Goal: Check status: Check status

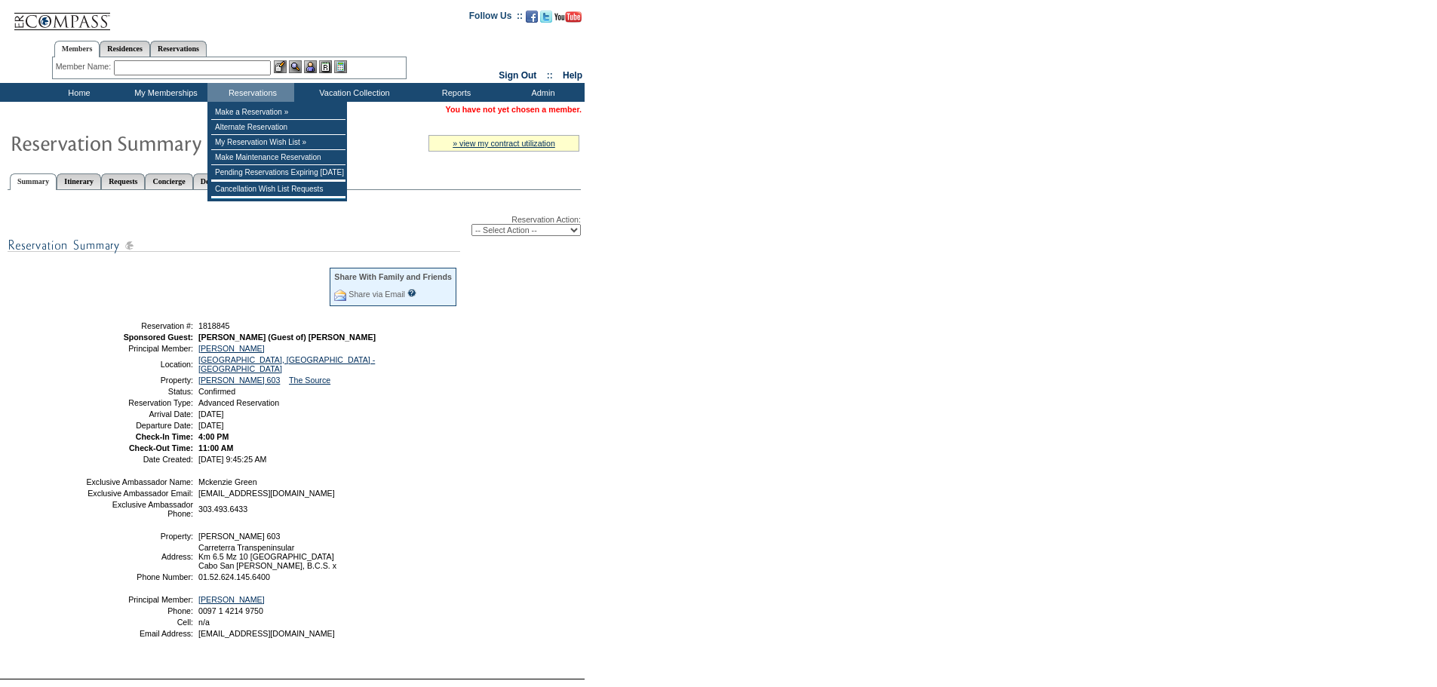
click at [223, 72] on input "text" at bounding box center [192, 67] width 157 height 15
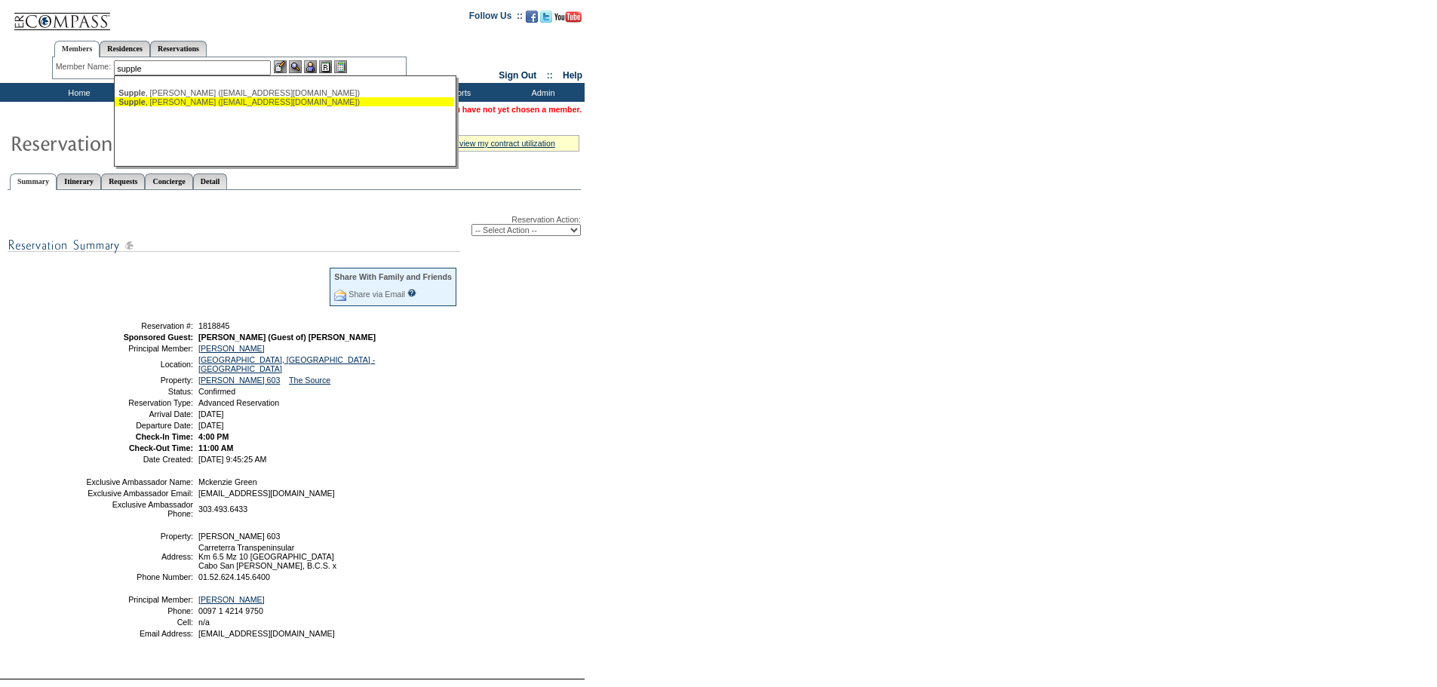
click at [218, 100] on div "Supple , Mary (supple6@comcast.net)" at bounding box center [284, 101] width 332 height 9
type input "Supple, Mary (supple6@comcast.net)"
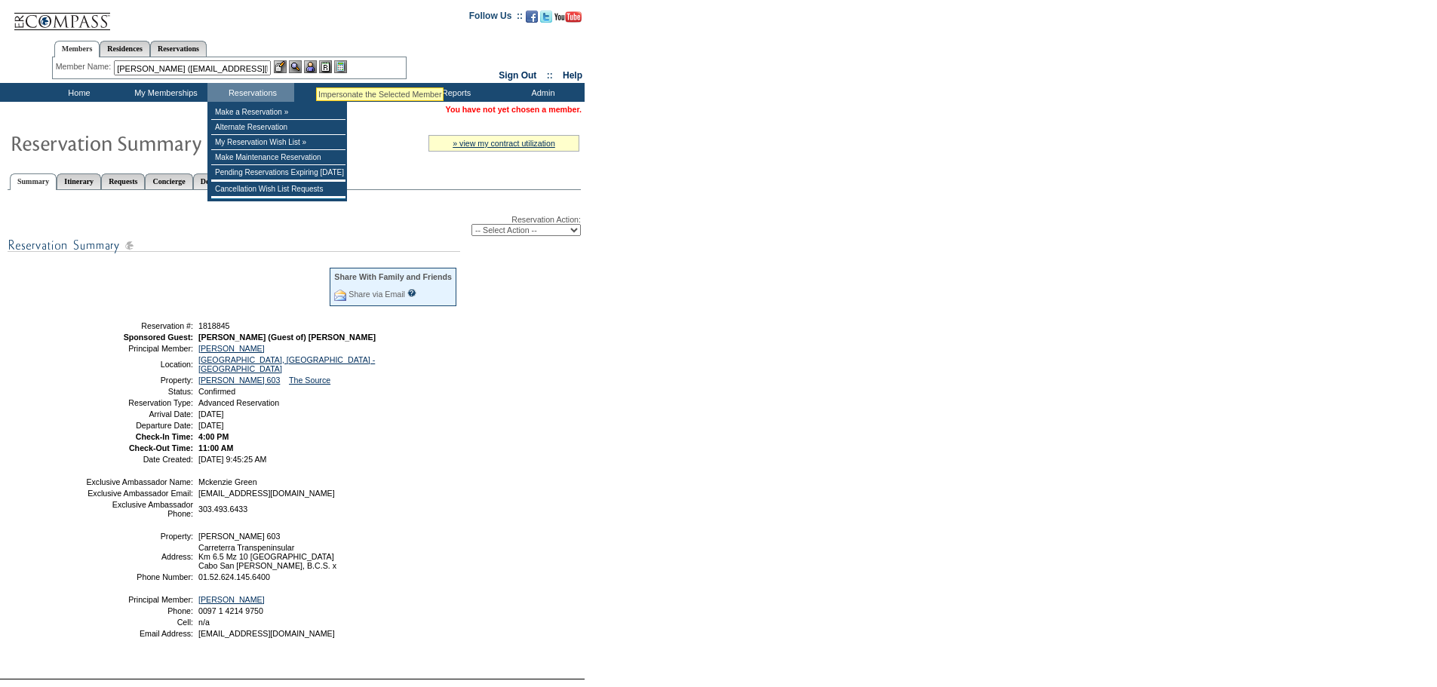
click at [316, 67] on img at bounding box center [310, 66] width 13 height 13
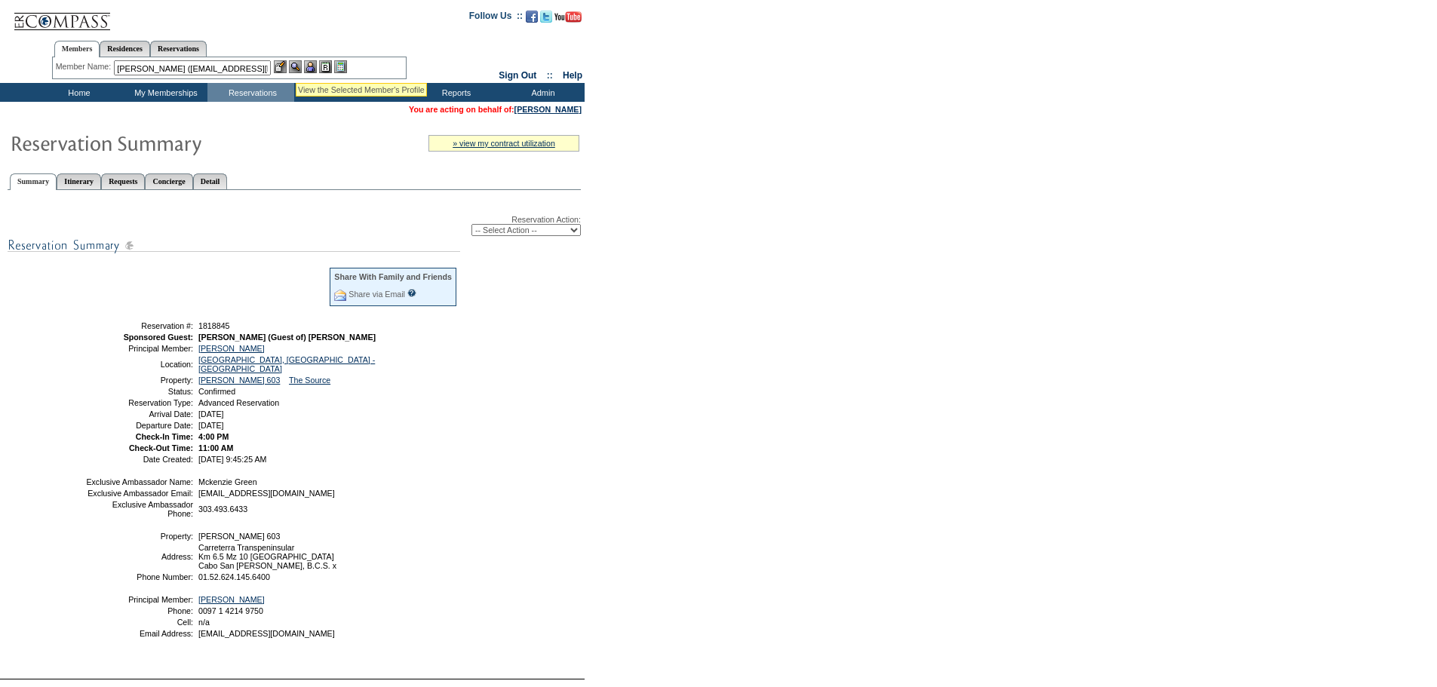
click at [296, 65] on img at bounding box center [295, 66] width 13 height 13
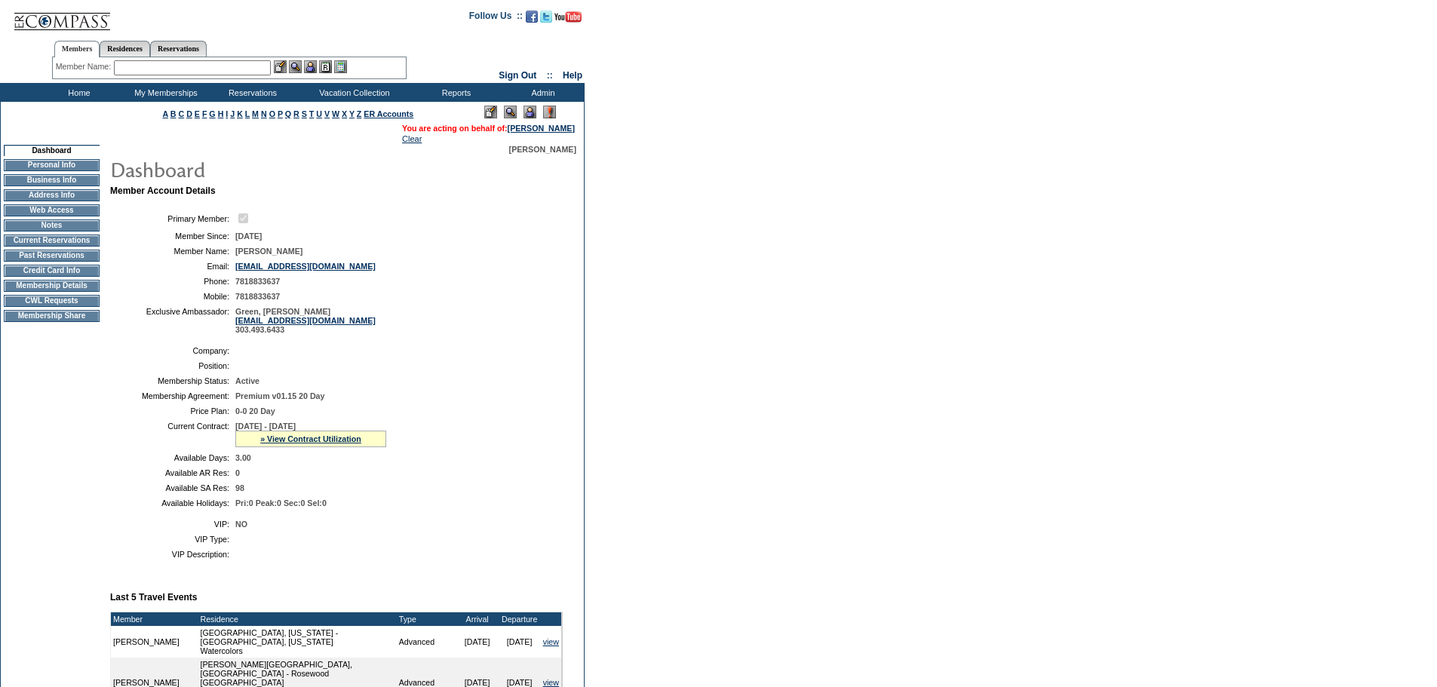
click at [70, 246] on td "Current Reservations" at bounding box center [52, 241] width 96 height 12
